Goal: Task Accomplishment & Management: Use online tool/utility

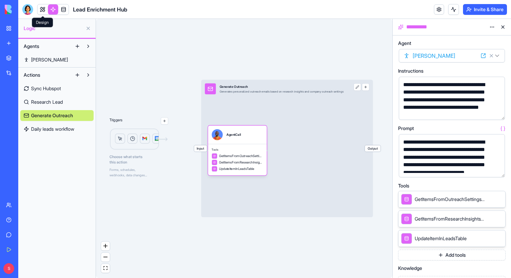
click at [41, 10] on link at bounding box center [43, 9] width 10 height 10
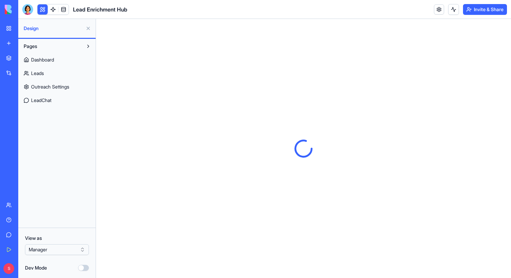
click at [89, 27] on button at bounding box center [88, 28] width 11 height 11
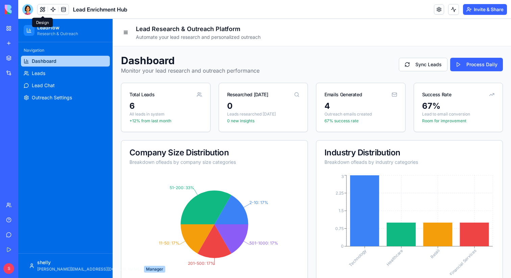
click at [39, 12] on button at bounding box center [43, 9] width 10 height 10
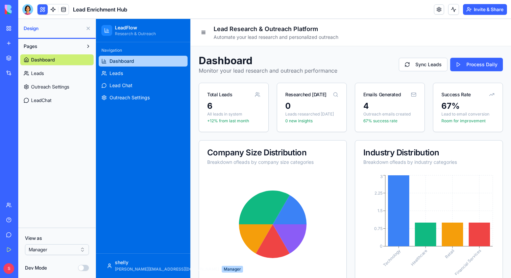
click at [39, 12] on button at bounding box center [43, 9] width 10 height 10
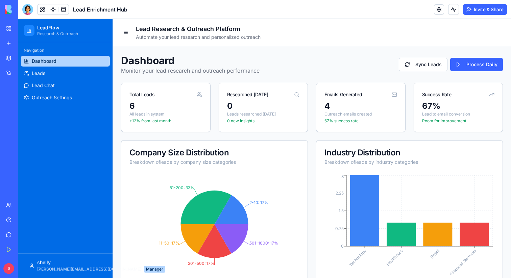
click at [96, 127] on div "Navigation Dashboard Leads Lead Chat Outreach Settings" at bounding box center [65, 147] width 94 height 211
click at [26, 11] on div at bounding box center [27, 9] width 11 height 11
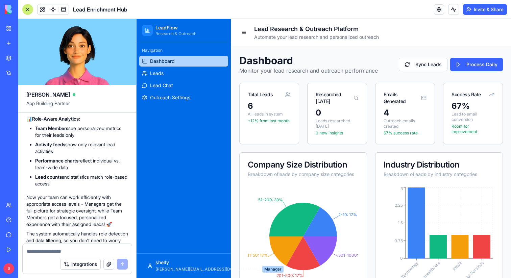
scroll to position [2024, 0]
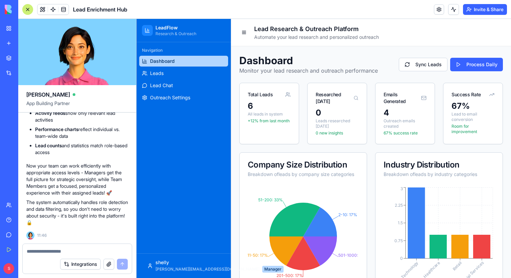
click at [25, 11] on div at bounding box center [27, 9] width 11 height 11
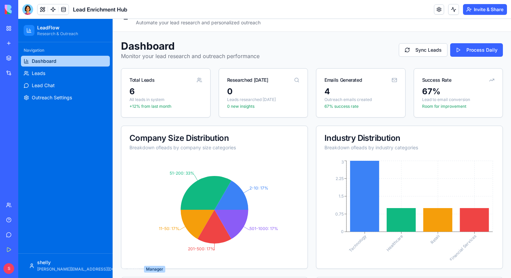
scroll to position [0, 0]
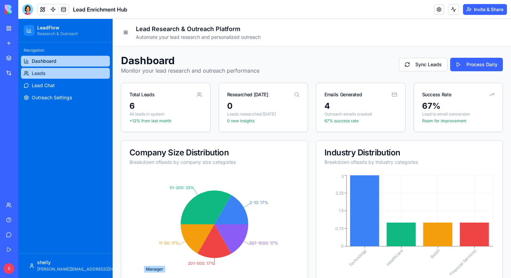
click at [65, 73] on link "Leads" at bounding box center [65, 73] width 89 height 11
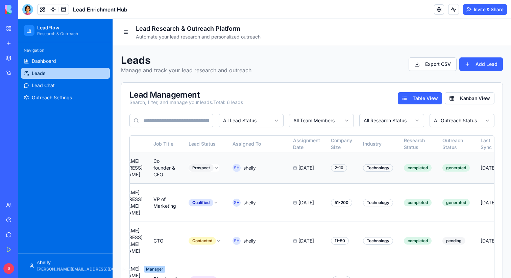
scroll to position [0, 180]
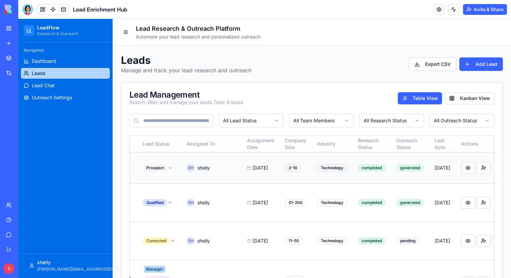
click at [461, 170] on button at bounding box center [468, 168] width 14 height 12
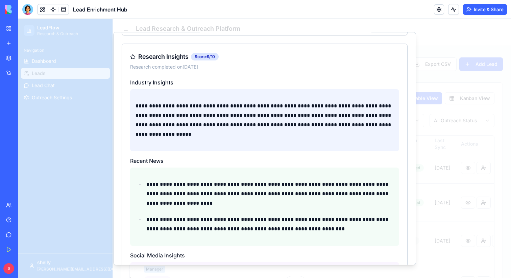
scroll to position [0, 0]
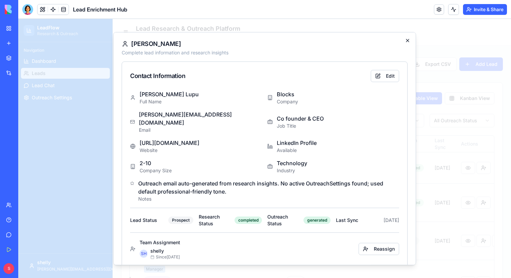
click at [408, 40] on icon "button" at bounding box center [407, 40] width 5 height 5
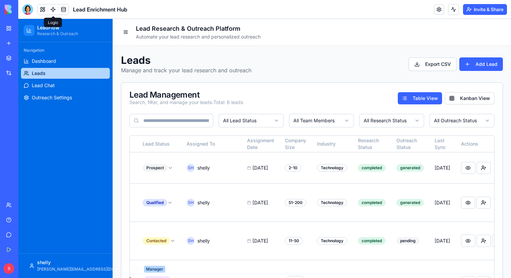
click at [51, 9] on link at bounding box center [53, 9] width 10 height 10
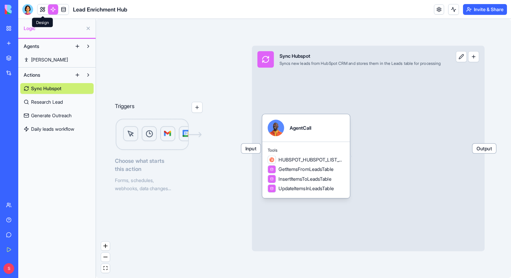
click at [43, 8] on link at bounding box center [43, 9] width 10 height 10
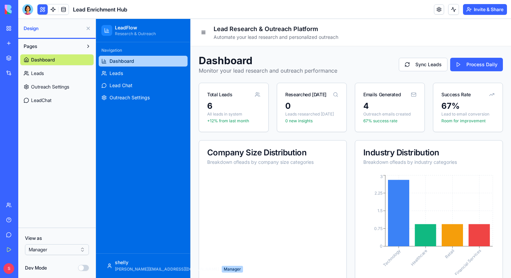
click at [89, 30] on button at bounding box center [88, 28] width 11 height 11
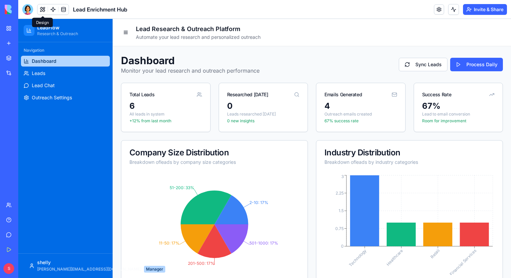
click at [82, 141] on div "Navigation Dashboard Leads Lead Chat Outreach Settings" at bounding box center [65, 147] width 94 height 211
click at [52, 10] on link at bounding box center [53, 9] width 10 height 10
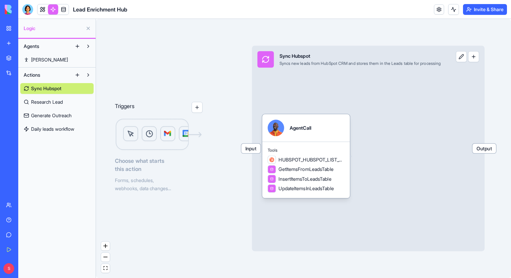
click at [331, 90] on div "Input Sync Hubspot Syncs new leads from HubSpot CRM and stores them in the Lead…" at bounding box center [368, 148] width 233 height 205
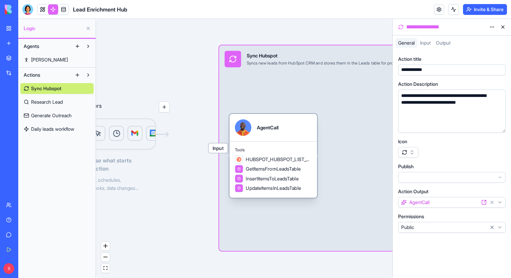
click at [286, 134] on div "AgentCall" at bounding box center [273, 127] width 77 height 17
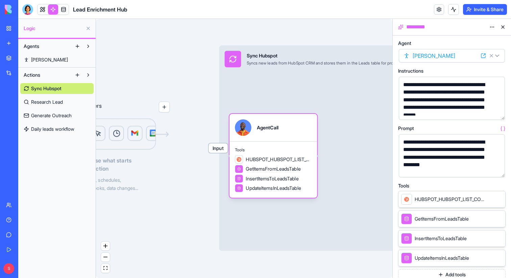
click at [498, 114] on button "button" at bounding box center [498, 113] width 11 height 11
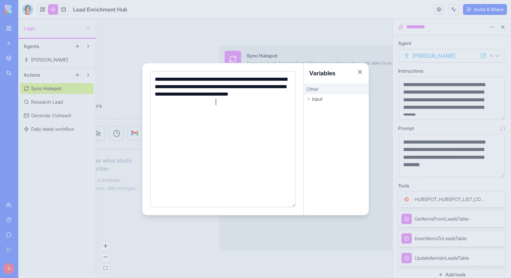
click at [491, 119] on div at bounding box center [255, 139] width 511 height 278
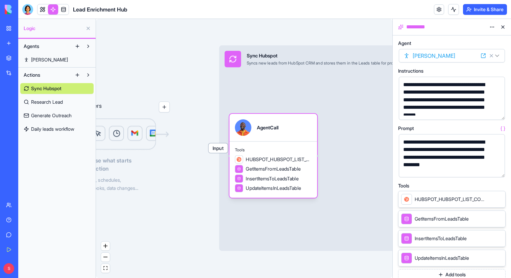
click at [498, 168] on button "button" at bounding box center [498, 170] width 11 height 11
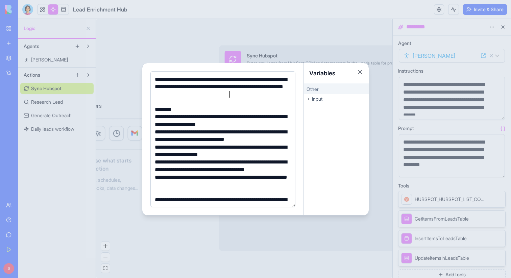
click at [243, 96] on div "**********" at bounding box center [222, 87] width 138 height 23
click at [361, 74] on button "Close" at bounding box center [360, 72] width 7 height 7
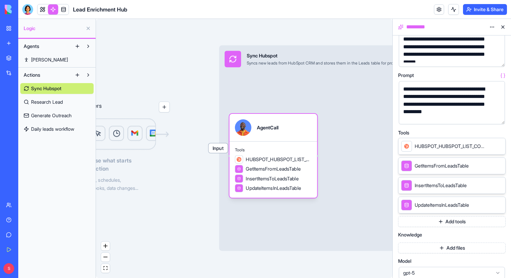
scroll to position [52, 0]
click at [455, 224] on button "Add tools" at bounding box center [451, 222] width 107 height 11
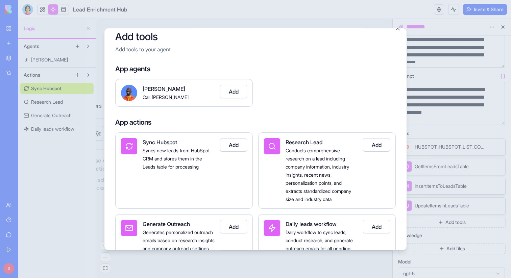
scroll to position [0, 0]
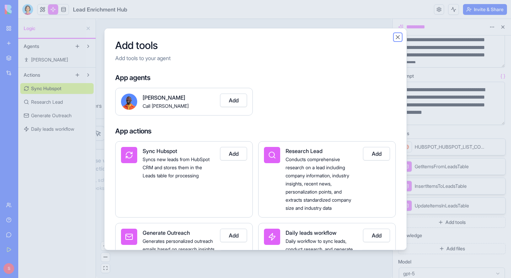
click at [398, 39] on button "Close" at bounding box center [397, 36] width 7 height 7
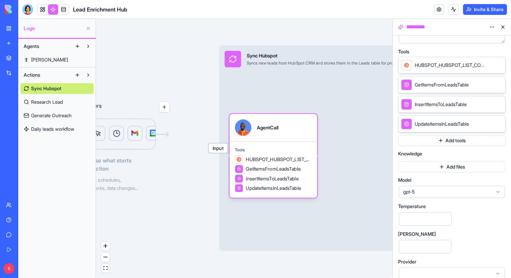
scroll to position [138, 0]
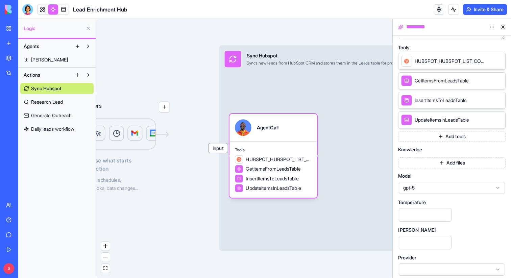
click at [444, 188] on span "gpt-5" at bounding box center [447, 188] width 89 height 7
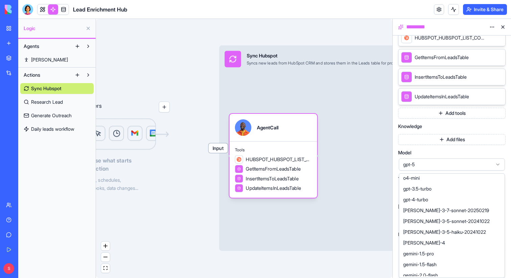
scroll to position [0, 0]
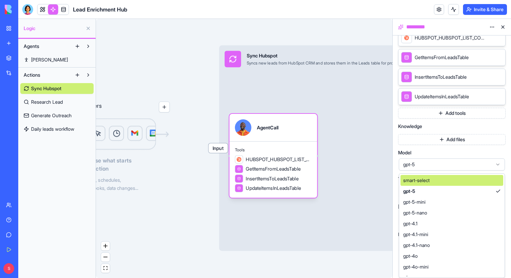
click at [491, 161] on div "gpt-5" at bounding box center [452, 165] width 106 height 12
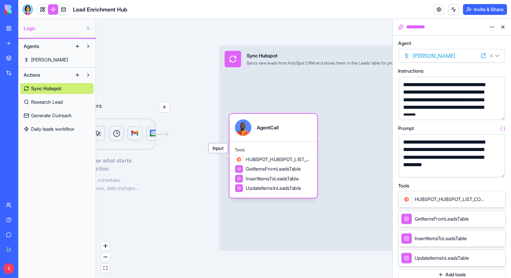
click at [503, 25] on button at bounding box center [503, 27] width 11 height 11
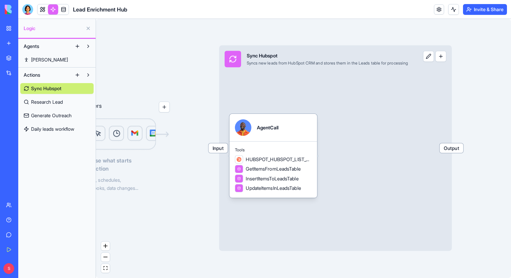
click at [44, 101] on span "Research Lead" at bounding box center [47, 102] width 32 height 7
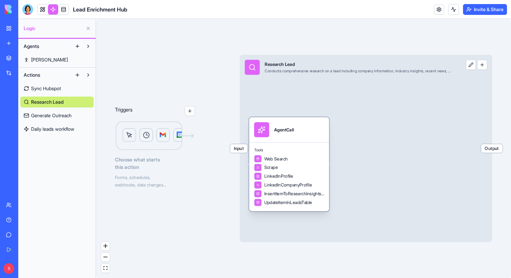
click at [295, 134] on div "AgentCall" at bounding box center [289, 129] width 70 height 15
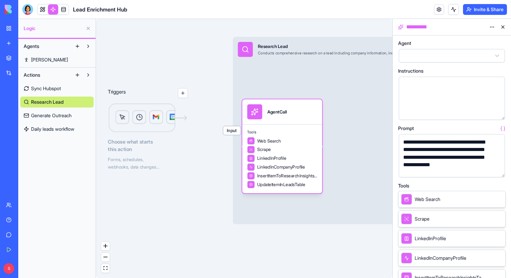
click at [499, 170] on button "button" at bounding box center [498, 170] width 11 height 11
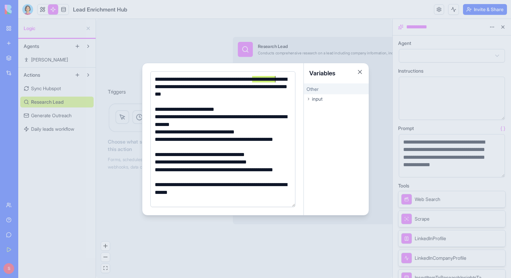
drag, startPoint x: 254, startPoint y: 77, endPoint x: 277, endPoint y: 77, distance: 22.6
click at [277, 77] on div "**********" at bounding box center [222, 87] width 138 height 23
click at [270, 90] on div "**********" at bounding box center [222, 87] width 138 height 23
click at [257, 95] on div "**********" at bounding box center [222, 87] width 138 height 23
click at [361, 72] on button "Close" at bounding box center [360, 72] width 7 height 7
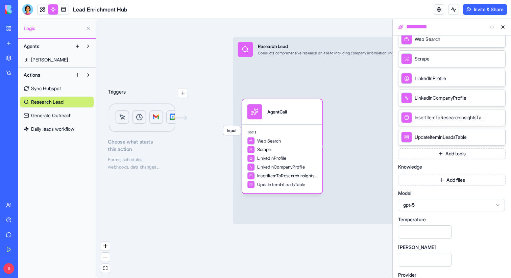
scroll to position [165, 0]
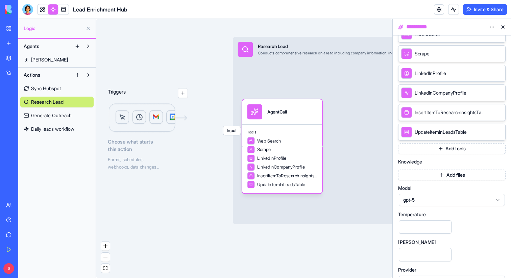
click at [47, 114] on span "Generate Outreach" at bounding box center [51, 115] width 41 height 7
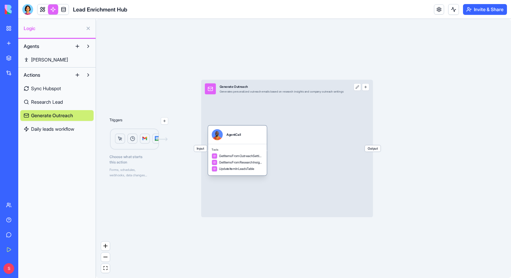
click at [229, 144] on div "Tools GetItemsFromOutreachSettingsTable GetItemsFromResearchInsightsTable Updat…" at bounding box center [237, 159] width 59 height 31
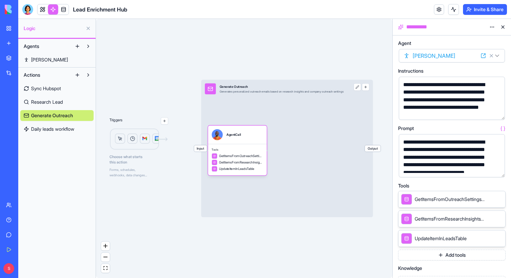
click at [497, 169] on button "button" at bounding box center [498, 170] width 11 height 11
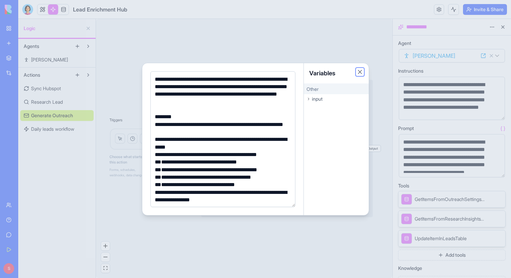
click at [359, 73] on button "Close" at bounding box center [360, 72] width 7 height 7
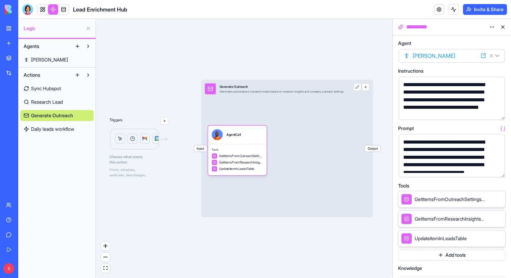
click at [504, 24] on button at bounding box center [503, 27] width 11 height 11
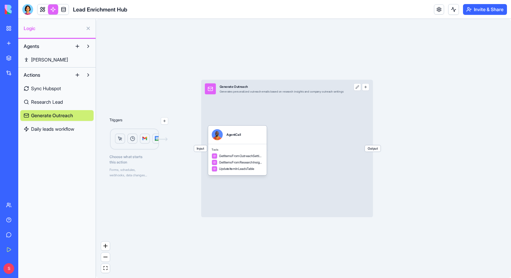
click at [58, 130] on span "Daily leads workflow" at bounding box center [52, 129] width 43 height 7
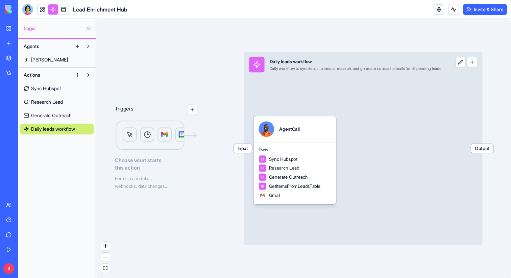
click at [197, 111] on button "button" at bounding box center [192, 110] width 10 height 10
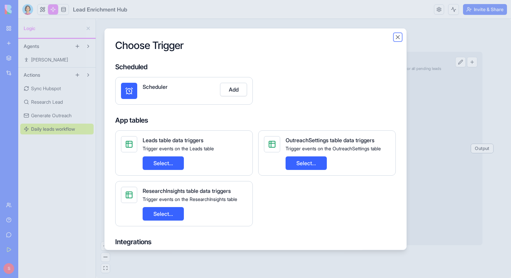
click at [396, 37] on button "Close" at bounding box center [397, 36] width 7 height 7
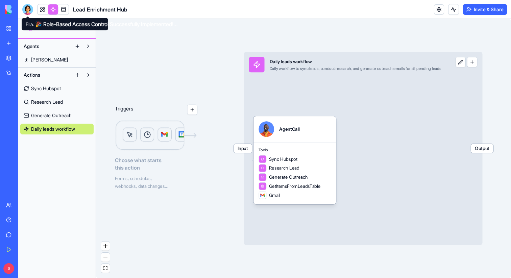
click at [28, 9] on div at bounding box center [27, 9] width 11 height 11
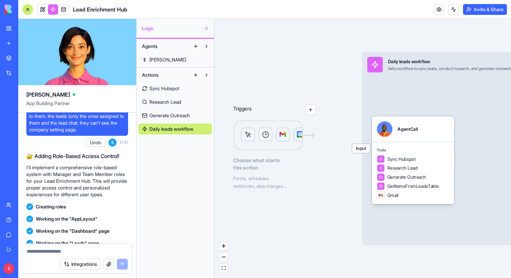
scroll to position [1291, 0]
click at [43, 10] on link at bounding box center [43, 9] width 10 height 10
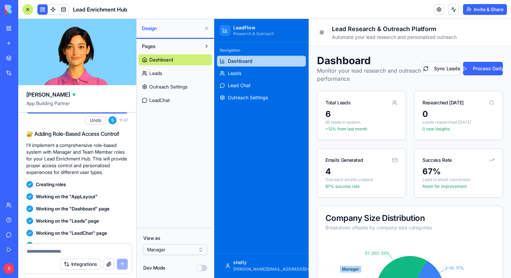
scroll to position [1311, 0]
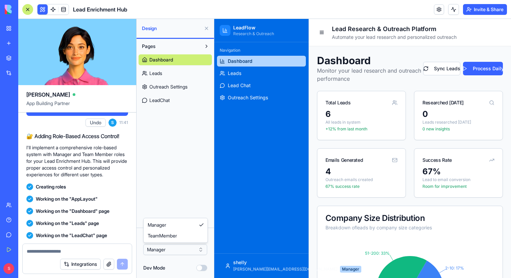
click at [177, 250] on html "BETA My Workspace New app Marketplace Integrations Recent Herbal Wellness Porta…" at bounding box center [255, 139] width 511 height 278
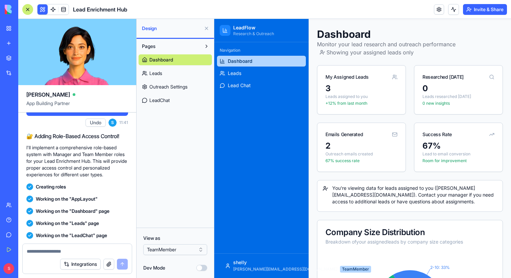
scroll to position [0, 0]
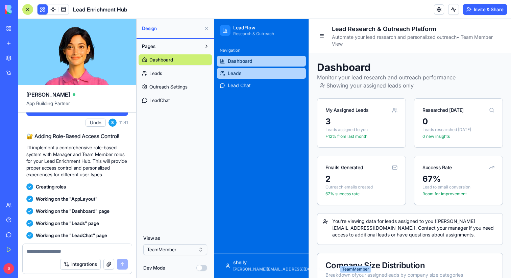
click at [255, 70] on link "Leads" at bounding box center [261, 73] width 89 height 11
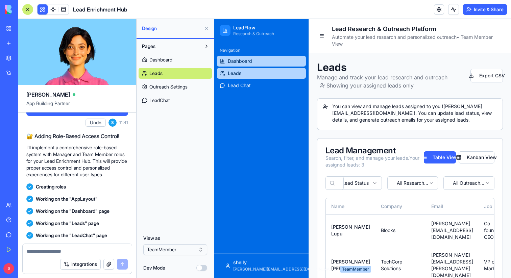
click at [256, 61] on link "Dashboard" at bounding box center [261, 61] width 89 height 11
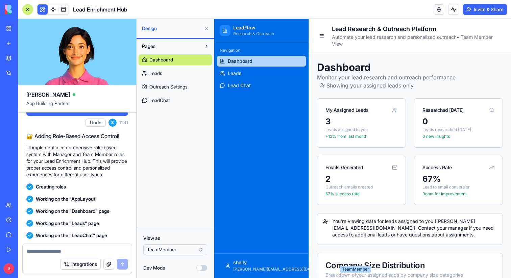
click at [187, 249] on html "BETA My Workspace New app Marketplace Integrations Recent Herbal Wellness Porta…" at bounding box center [255, 139] width 511 height 278
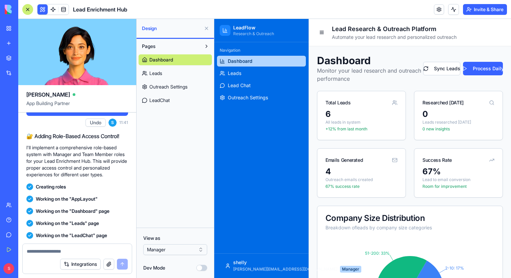
click at [206, 28] on button at bounding box center [206, 28] width 11 height 11
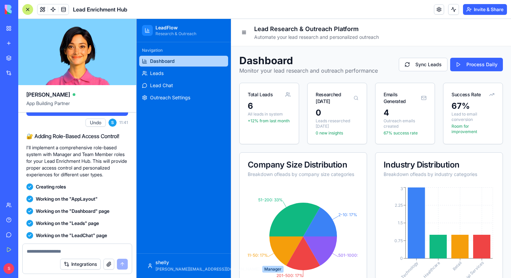
click at [26, 13] on div at bounding box center [27, 9] width 11 height 11
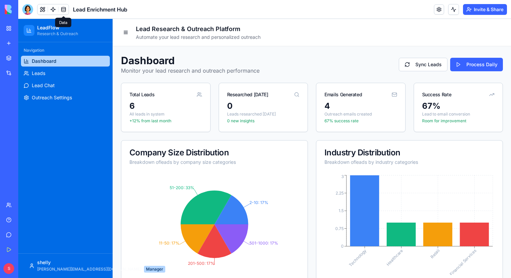
click at [63, 10] on link at bounding box center [63, 9] width 10 height 10
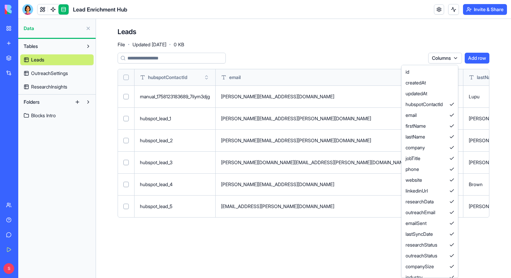
click at [450, 61] on html "BETA My Workspace New app Marketplace Integrations Recent Herbal Wellness Porta…" at bounding box center [255, 139] width 511 height 278
click at [444, 61] on html "BETA My Workspace New app Marketplace Integrations Recent Herbal Wellness Porta…" at bounding box center [255, 139] width 511 height 278
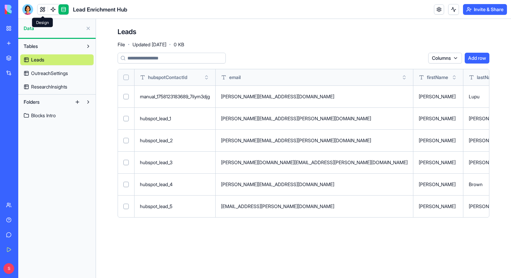
click at [40, 11] on link at bounding box center [43, 9] width 10 height 10
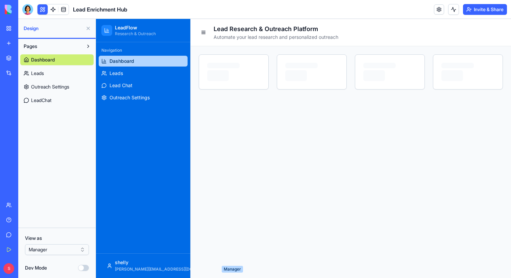
click at [88, 29] on button at bounding box center [88, 28] width 11 height 11
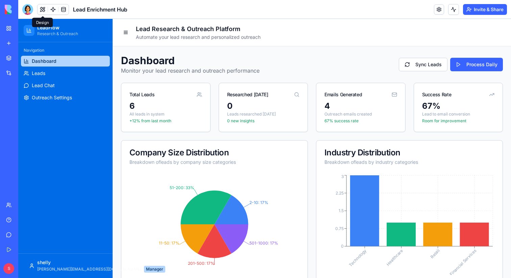
click at [86, 19] on div "LeadFlow Research & Outreach" at bounding box center [65, 30] width 94 height 23
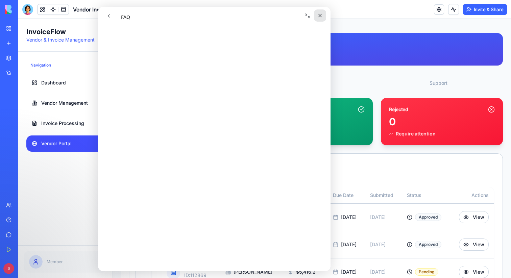
scroll to position [377, 0]
click at [318, 16] on icon "Close" at bounding box center [319, 15] width 5 height 5
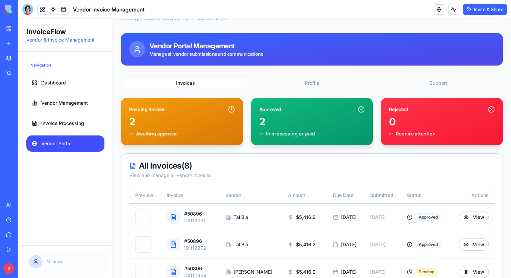
scroll to position [0, 0]
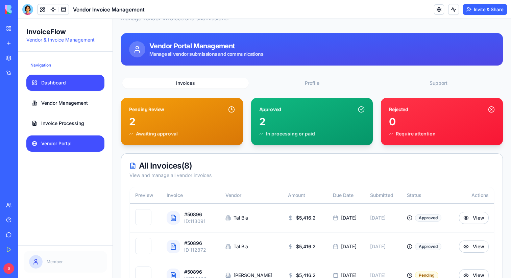
click at [64, 77] on link "Dashboard" at bounding box center [65, 83] width 78 height 16
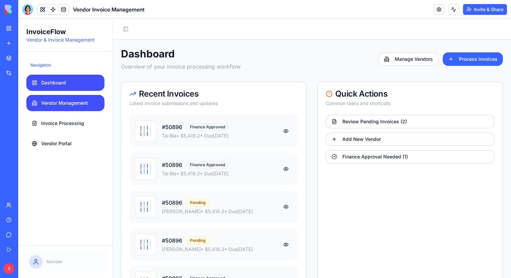
click at [80, 105] on span "Vendor Management" at bounding box center [64, 103] width 47 height 7
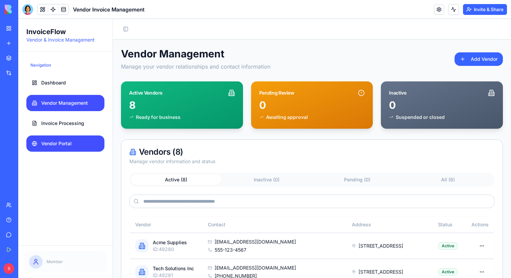
click at [66, 146] on span "Vendor Portal" at bounding box center [56, 143] width 30 height 7
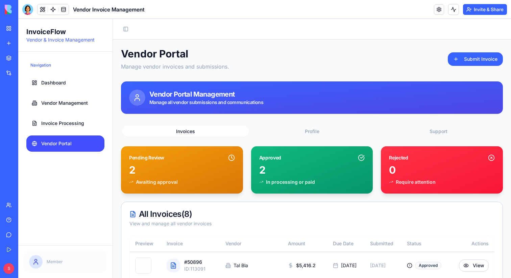
click at [473, 8] on button "Invite & Share" at bounding box center [485, 9] width 44 height 11
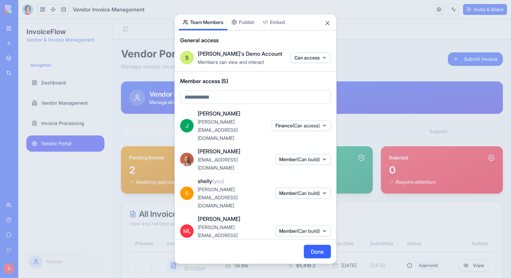
click at [253, 32] on div "Share App Team Members Publish Embed General access S Shelly's Demo Account Mem…" at bounding box center [255, 139] width 162 height 250
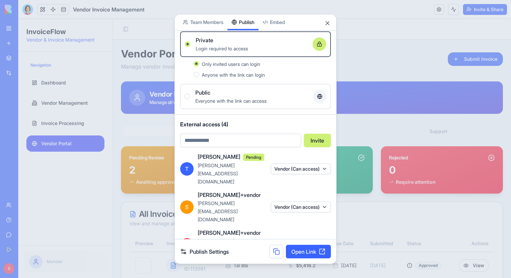
scroll to position [17, 0]
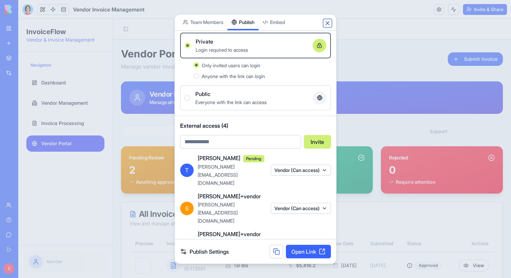
click at [327, 23] on button "Close" at bounding box center [327, 23] width 7 height 7
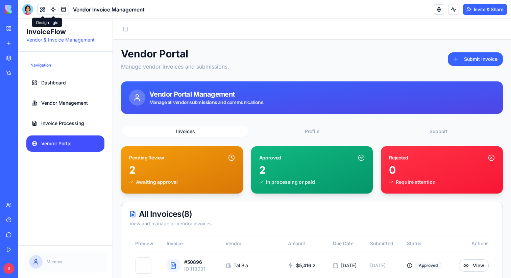
click at [40, 11] on button at bounding box center [43, 9] width 10 height 10
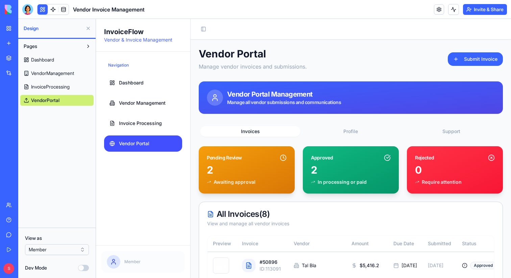
click at [64, 249] on html "BETA My Workspace New app Marketplace Integrations Recent Blog Generation Pro L…" at bounding box center [255, 139] width 511 height 278
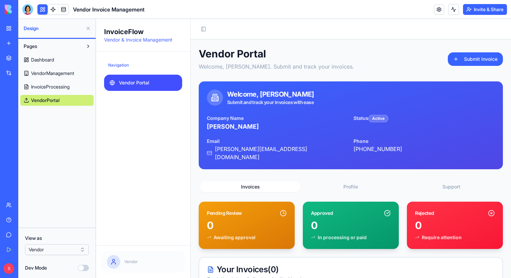
click at [87, 30] on button at bounding box center [88, 28] width 11 height 11
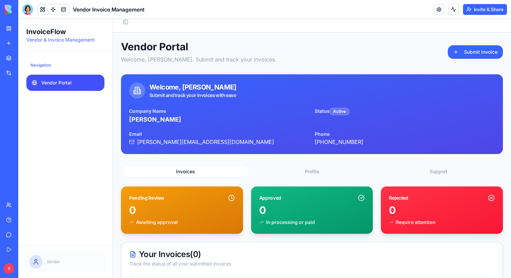
scroll to position [0, 0]
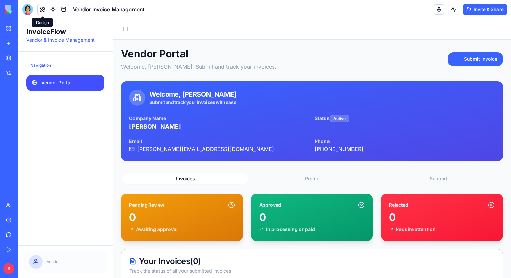
click at [42, 9] on button at bounding box center [43, 9] width 10 height 10
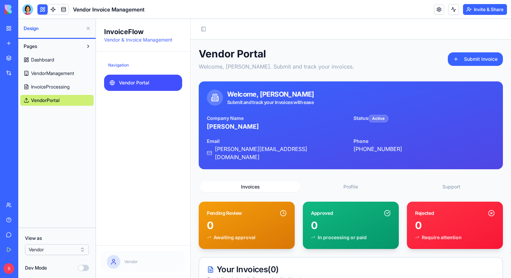
click at [71, 248] on html "BETA My Workspace New app Marketplace Integrations Recent Blog Generation Pro L…" at bounding box center [255, 139] width 511 height 278
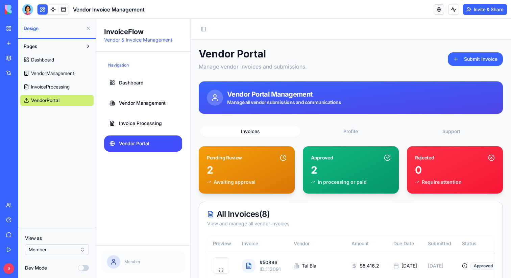
click at [88, 28] on button at bounding box center [88, 28] width 11 height 11
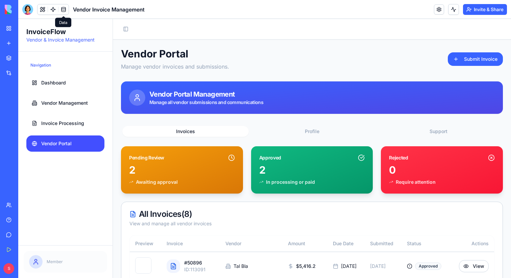
click at [66, 14] on span at bounding box center [63, 9] width 19 height 19
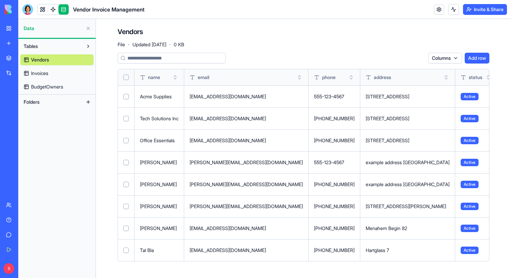
click at [87, 102] on button at bounding box center [88, 102] width 11 height 11
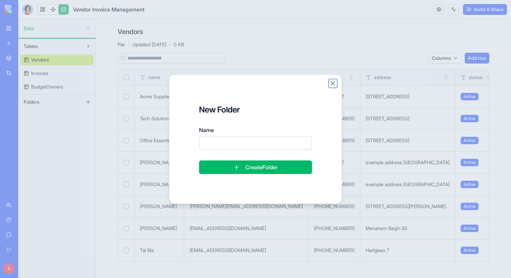
click at [332, 82] on button "Close" at bounding box center [333, 83] width 7 height 7
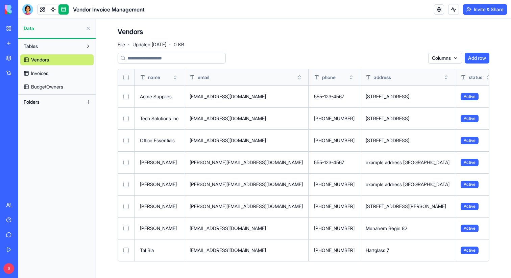
click at [90, 105] on button at bounding box center [88, 102] width 11 height 11
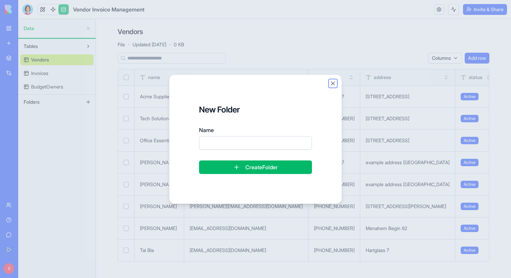
click at [334, 86] on button "Close" at bounding box center [333, 83] width 7 height 7
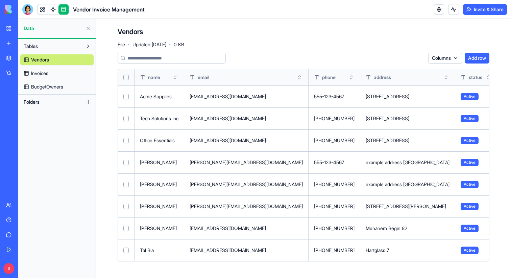
click at [87, 102] on button at bounding box center [88, 102] width 11 height 11
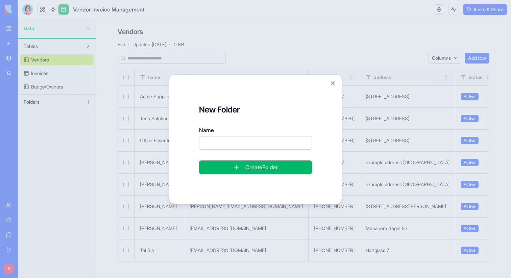
click at [225, 144] on input "Name" at bounding box center [255, 143] width 113 height 14
click at [332, 83] on button "Close" at bounding box center [333, 83] width 7 height 7
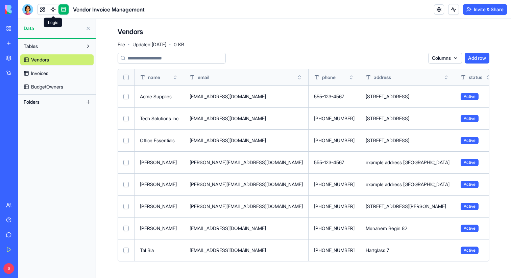
click at [56, 10] on link at bounding box center [53, 9] width 10 height 10
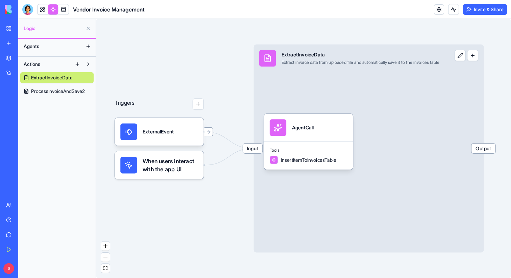
click at [45, 92] on span "ProcessInvoiceAndSave2" at bounding box center [58, 91] width 54 height 7
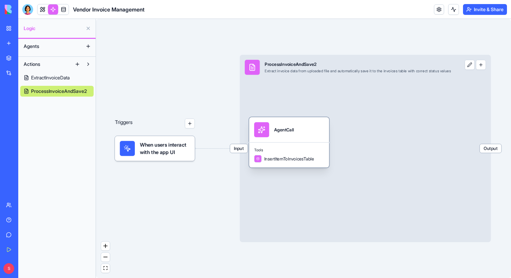
click at [293, 137] on div "AgentCall" at bounding box center [289, 129] width 80 height 25
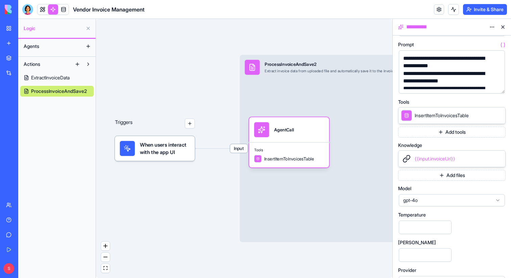
scroll to position [86, 0]
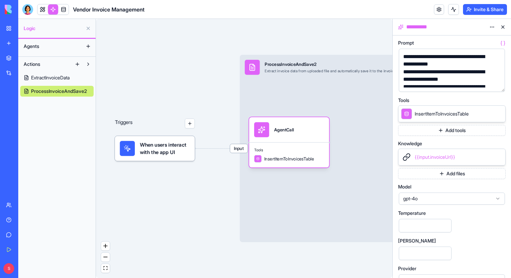
click at [437, 174] on button "Add files" at bounding box center [451, 173] width 107 height 11
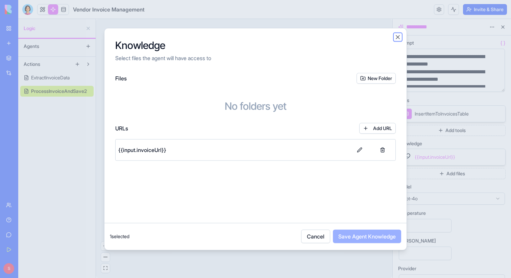
click at [397, 35] on button "Close" at bounding box center [397, 36] width 7 height 7
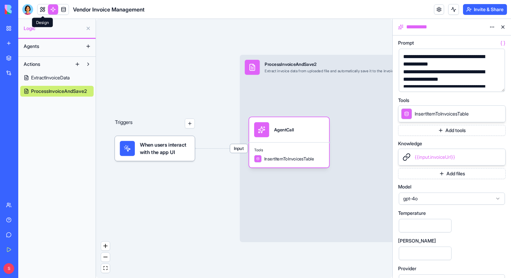
click at [40, 11] on link at bounding box center [43, 9] width 10 height 10
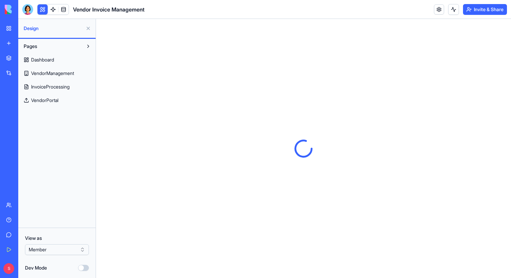
click at [87, 27] on button at bounding box center [88, 28] width 11 height 11
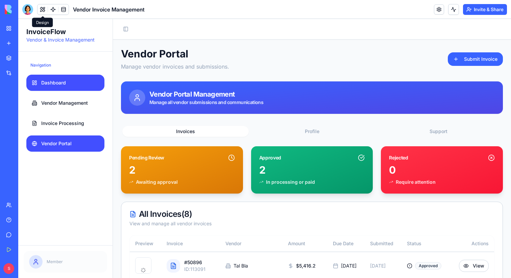
click at [59, 79] on link "Dashboard" at bounding box center [65, 83] width 78 height 16
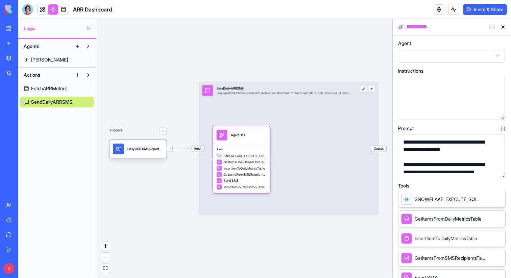
click at [140, 154] on div "Daily ARR SMS ReportTrigger" at bounding box center [138, 149] width 57 height 18
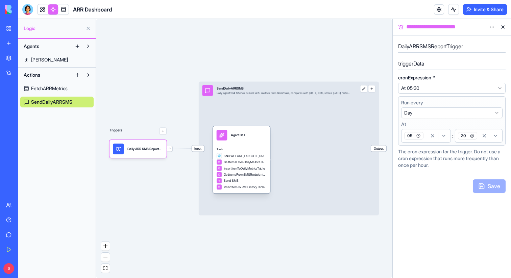
click at [243, 140] on div "AgentCall" at bounding box center [238, 135] width 14 height 11
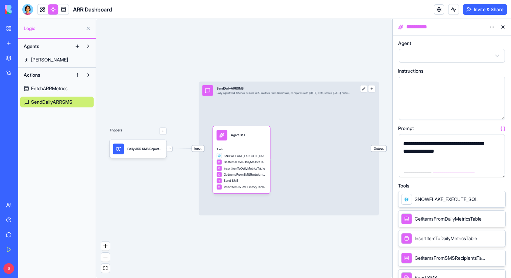
scroll to position [236, 0]
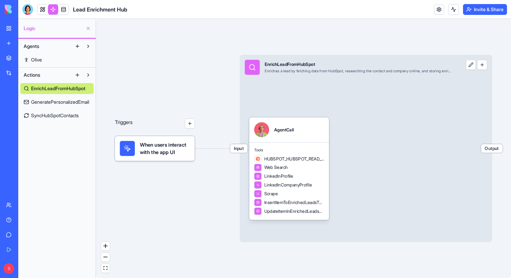
click at [25, 57] on div "Marketplace" at bounding box center [20, 58] width 9 height 7
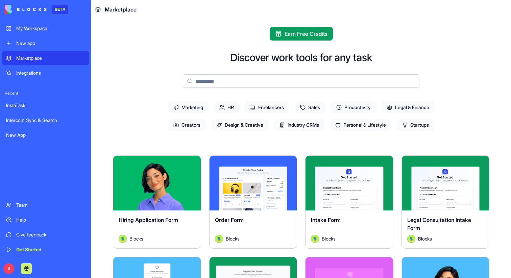
click at [308, 107] on span "Sales" at bounding box center [310, 107] width 31 height 12
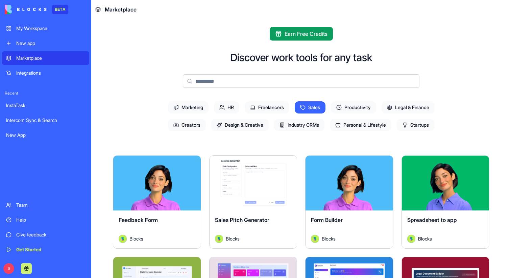
click at [311, 108] on span "Sales" at bounding box center [310, 107] width 31 height 12
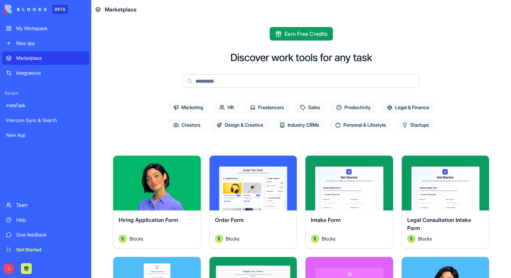
click at [28, 74] on div "Integrations" at bounding box center [50, 73] width 69 height 7
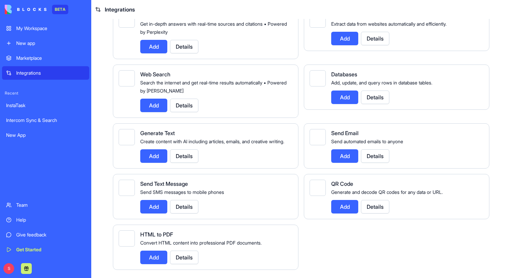
scroll to position [974, 0]
click at [36, 45] on div "New app" at bounding box center [50, 43] width 69 height 7
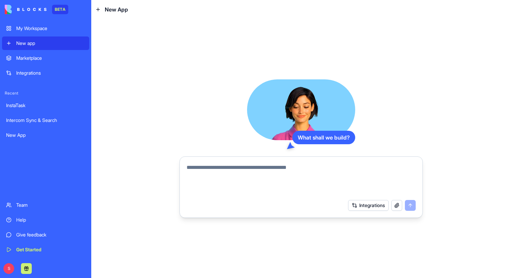
click at [207, 177] on textarea at bounding box center [301, 180] width 229 height 32
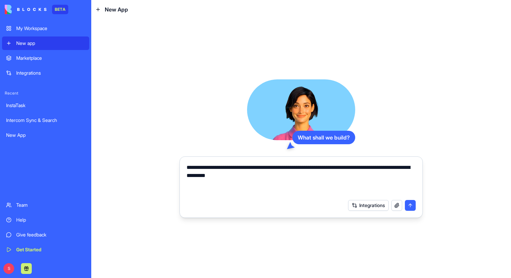
click at [219, 178] on textarea "**********" at bounding box center [301, 180] width 229 height 32
click at [388, 171] on textarea "**********" at bounding box center [301, 180] width 229 height 32
click at [380, 169] on textarea "**********" at bounding box center [301, 180] width 229 height 32
click at [396, 169] on textarea "**********" at bounding box center [301, 180] width 229 height 32
type textarea "**********"
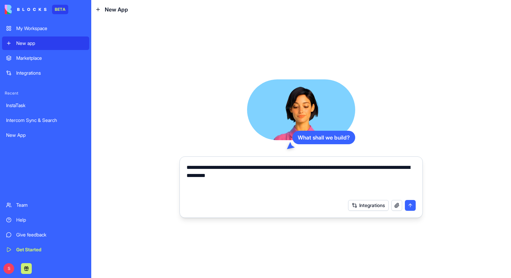
click at [411, 203] on button "submit" at bounding box center [410, 205] width 11 height 11
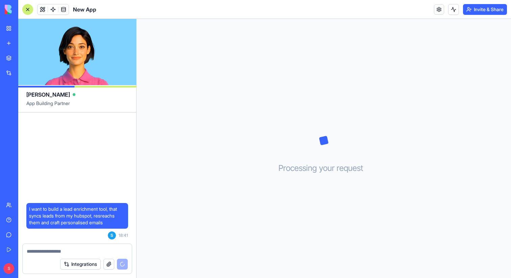
click at [88, 266] on button "Integrations" at bounding box center [80, 264] width 41 height 11
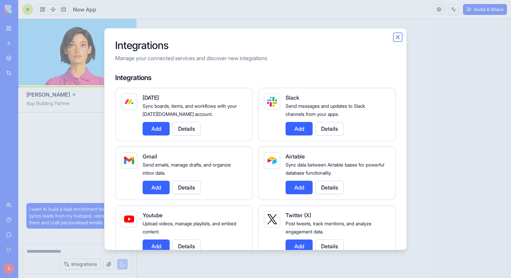
click at [398, 37] on button "Close" at bounding box center [397, 36] width 7 height 7
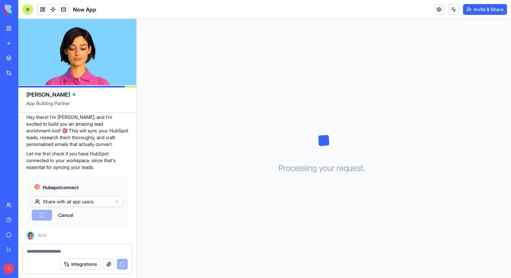
scroll to position [120, 0]
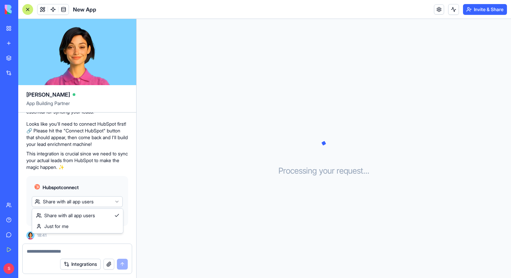
click at [92, 202] on html "BETA My Workspace New app Marketplace Integrations Recent Google Calendar Manag…" at bounding box center [255, 139] width 511 height 278
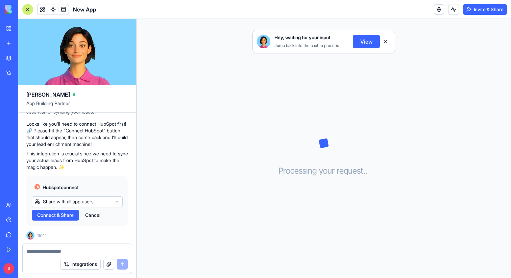
click at [52, 216] on span "Connect & Share" at bounding box center [55, 215] width 37 height 7
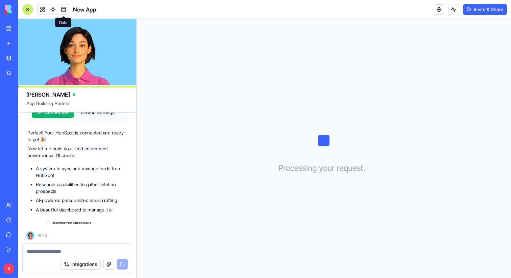
scroll to position [223, 0]
click at [60, 9] on span at bounding box center [63, 9] width 19 height 19
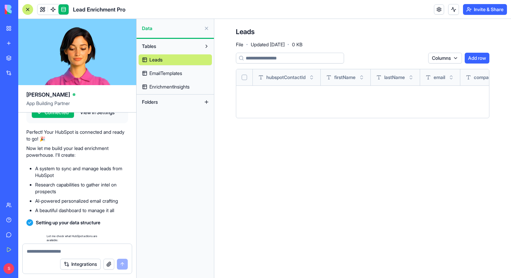
scroll to position [510, 0]
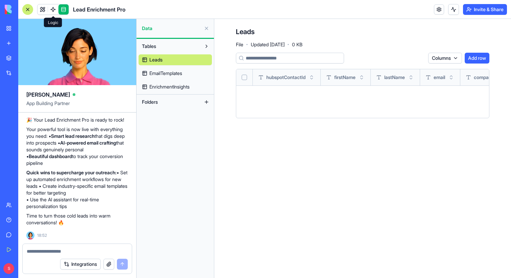
click at [43, 8] on span at bounding box center [42, 9] width 19 height 19
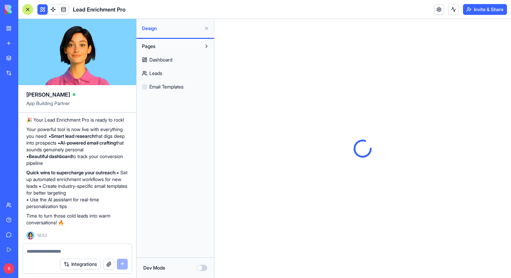
click at [27, 10] on div at bounding box center [27, 9] width 11 height 11
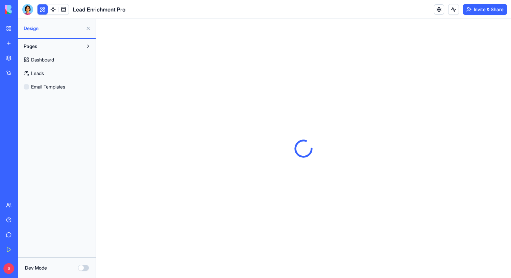
click at [15, 59] on link "Marketplace" at bounding box center [15, 58] width 27 height 14
